Goal: Transaction & Acquisition: Download file/media

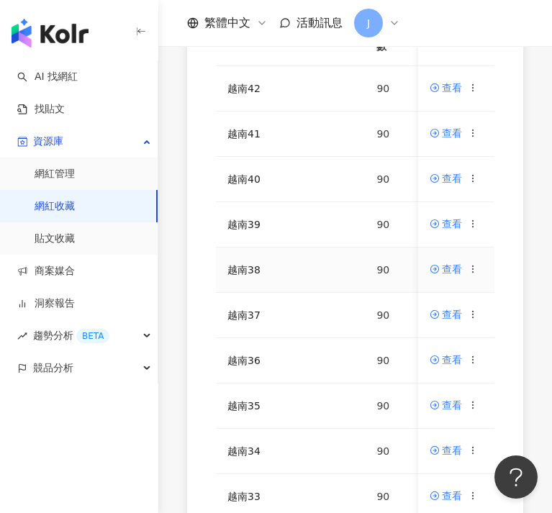
scroll to position [253, 0]
click at [474, 357] on circle at bounding box center [473, 356] width 1 height 1
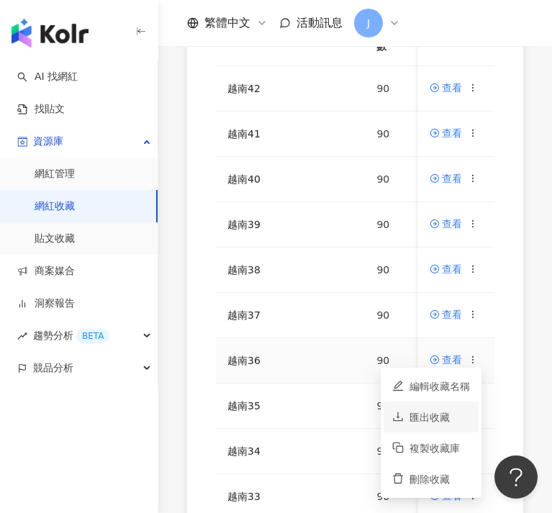
click at [448, 417] on div "匯出收藏" at bounding box center [439, 417] width 60 height 16
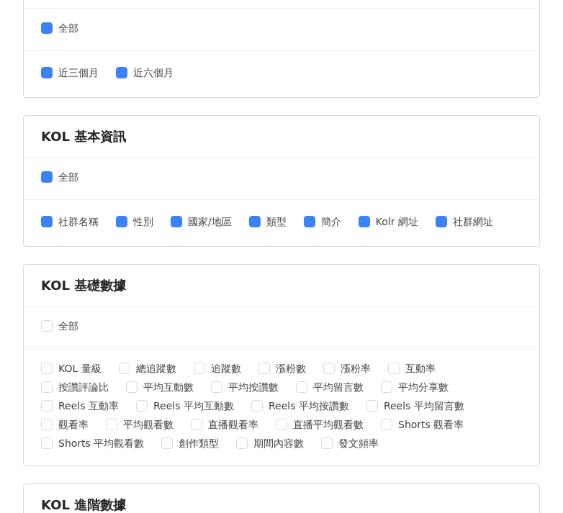
scroll to position [403, 0]
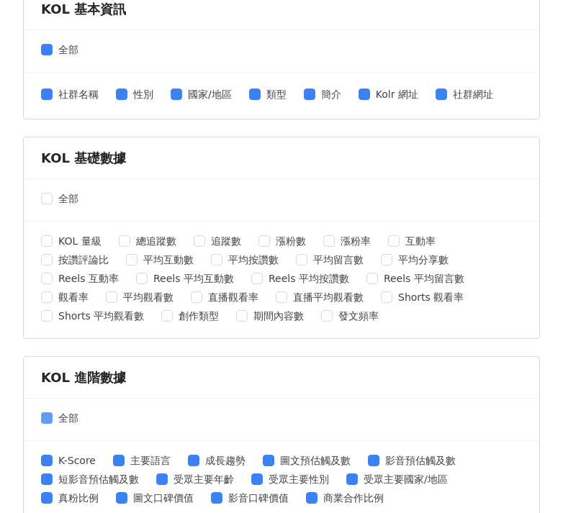
click at [53, 420] on span "全部" at bounding box center [69, 418] width 32 height 16
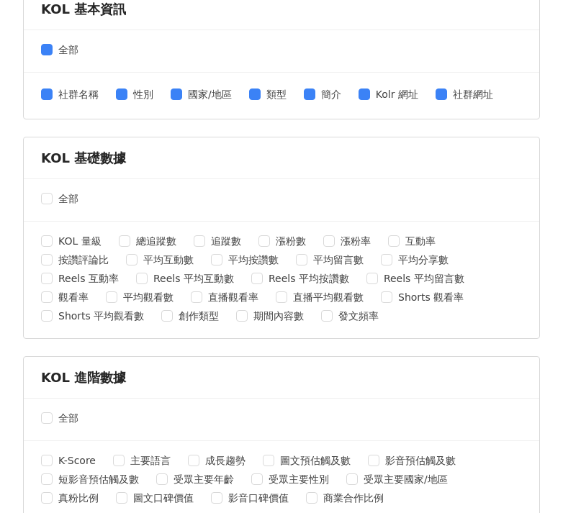
scroll to position [622, 0]
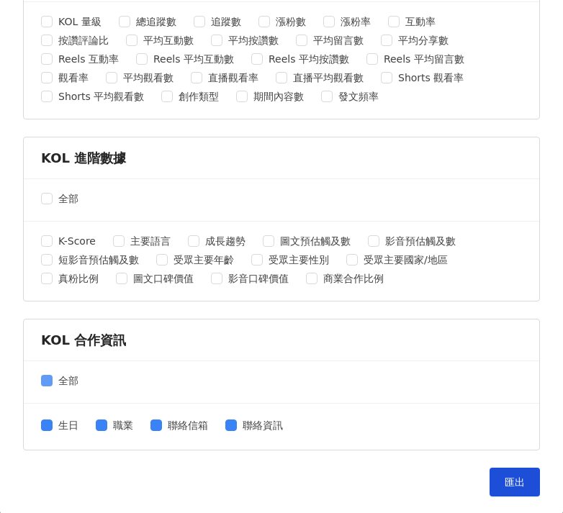
click at [51, 381] on span at bounding box center [47, 381] width 12 height 12
click at [489, 485] on button "匯出" at bounding box center [514, 482] width 50 height 29
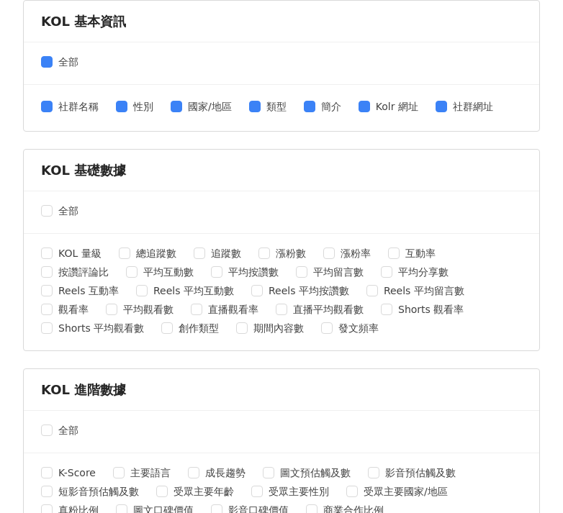
scroll to position [0, 0]
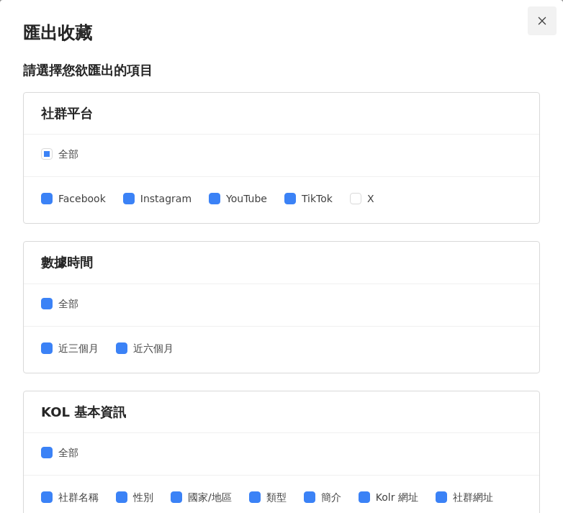
click at [527, 19] on span "Close" at bounding box center [541, 21] width 29 height 10
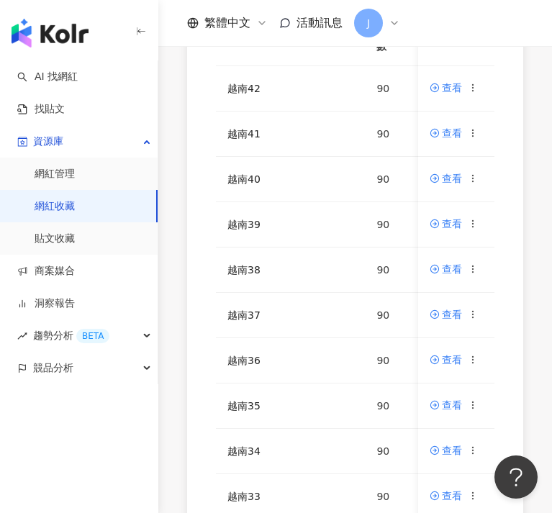
click at [192, 475] on div "網紅名稱 收藏名稱 網紅人數 最後編輯時間 建立者 操作 越南42 90 [DATE] 11:24 [PERSON_NAME] 查看 越南41 90 [DAT…" at bounding box center [355, 252] width 336 height 684
click at [472, 312] on icon at bounding box center [473, 314] width 10 height 10
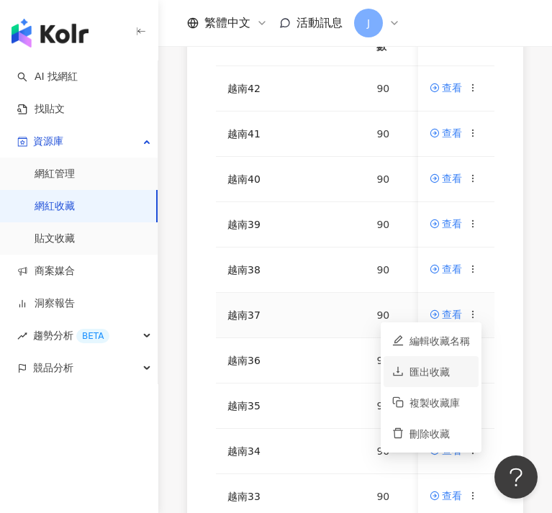
click at [443, 376] on div "匯出收藏" at bounding box center [439, 372] width 60 height 16
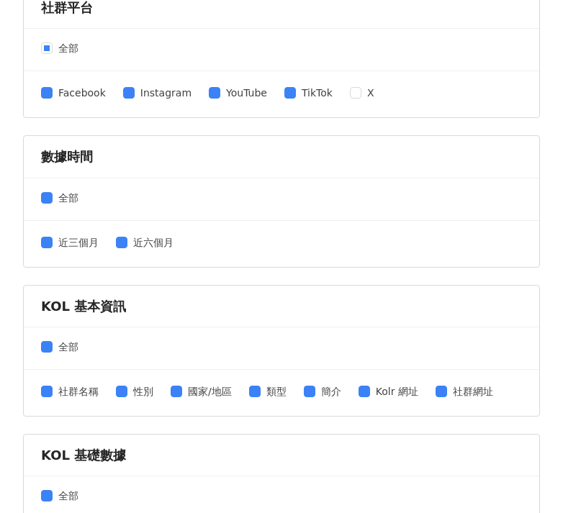
scroll to position [207, 0]
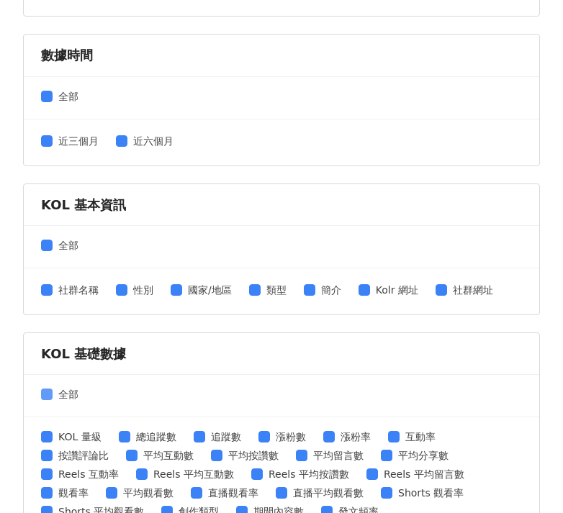
click at [50, 394] on span at bounding box center [47, 395] width 12 height 12
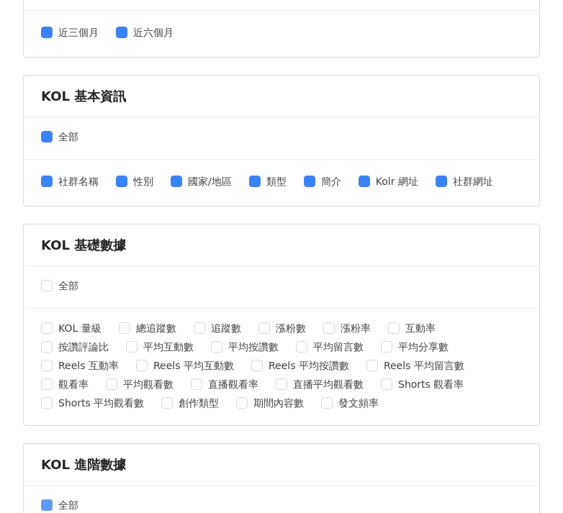
click at [51, 502] on span at bounding box center [47, 505] width 12 height 12
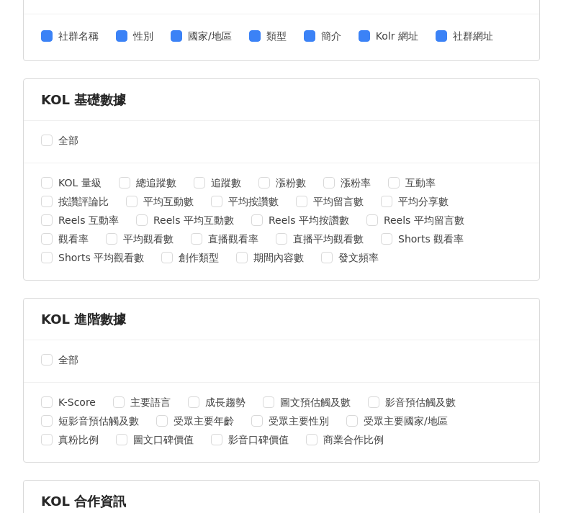
scroll to position [610, 0]
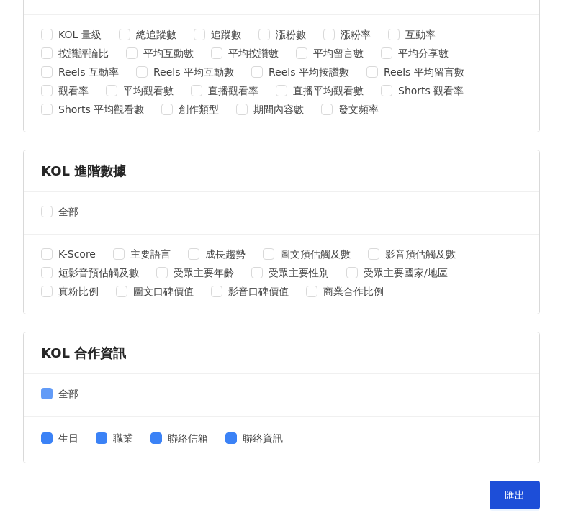
click at [51, 399] on label "全部" at bounding box center [62, 394] width 43 height 16
click at [489, 484] on button "匯出" at bounding box center [514, 495] width 50 height 29
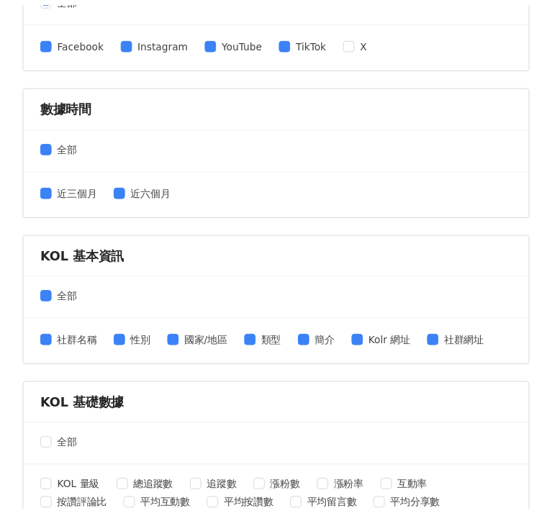
scroll to position [0, 0]
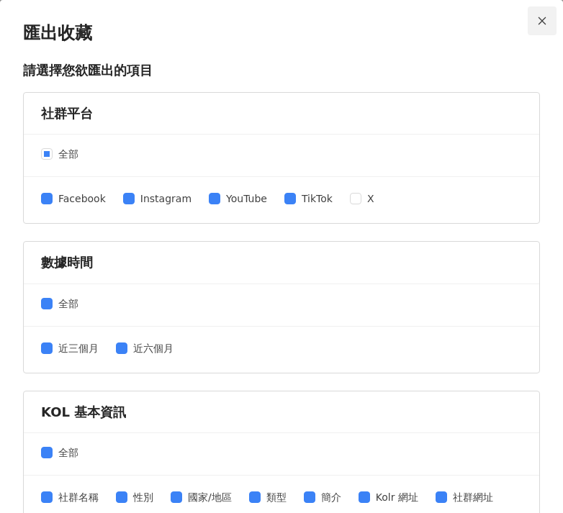
click at [528, 27] on button "Close" at bounding box center [541, 20] width 29 height 29
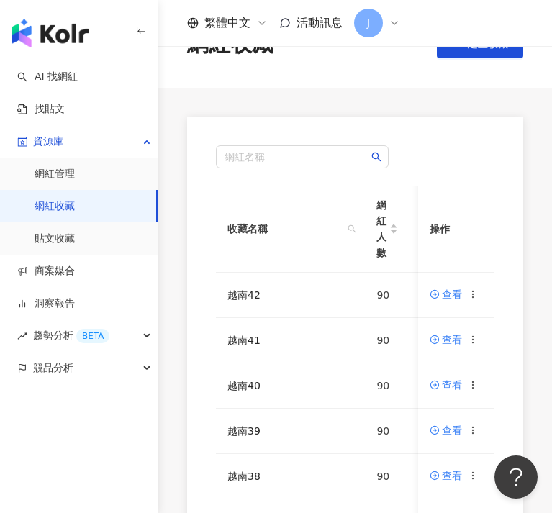
scroll to position [74, 0]
